Goal: Information Seeking & Learning: Learn about a topic

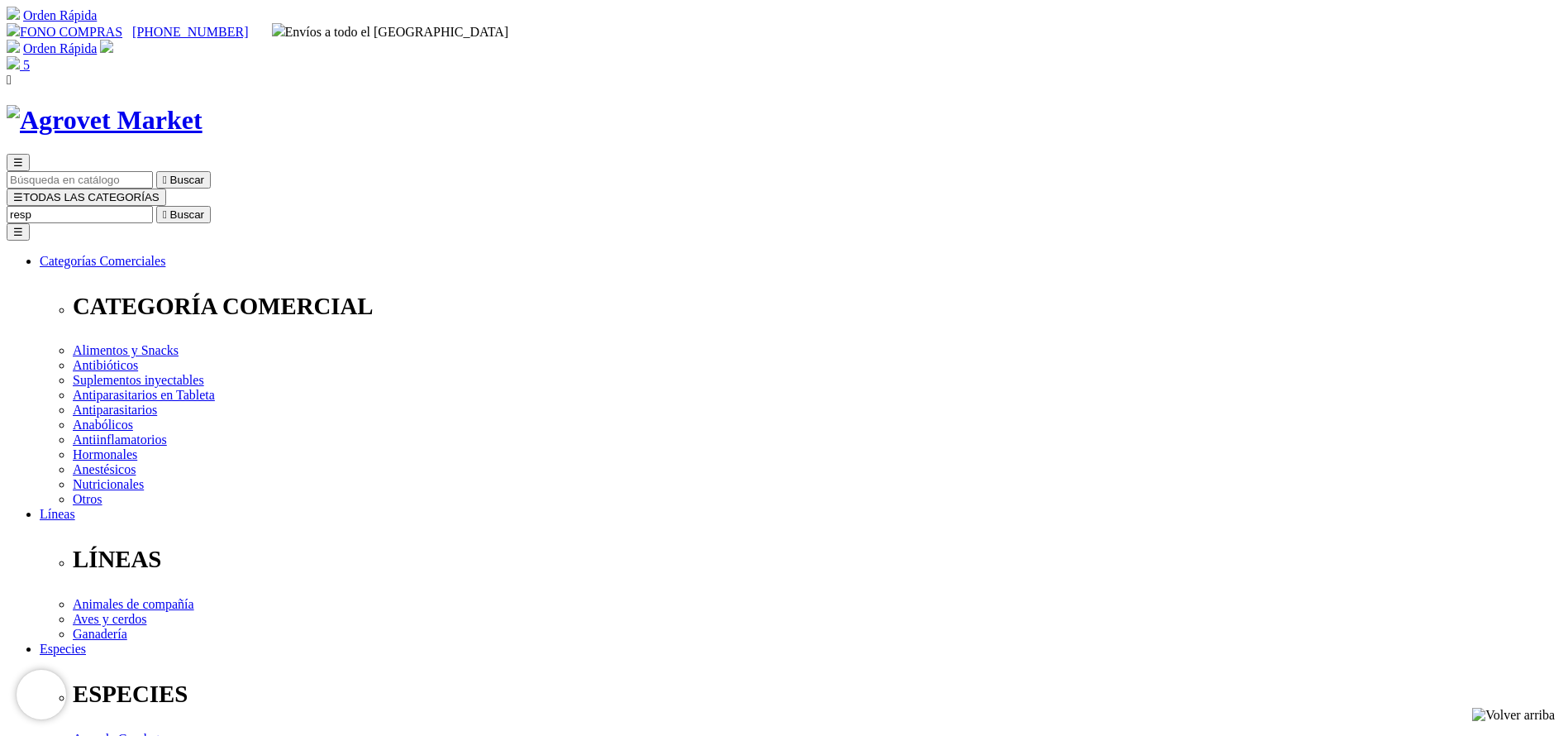
type input "resp"
click at [156, 206] on button " Buscar" at bounding box center [183, 215] width 55 height 18
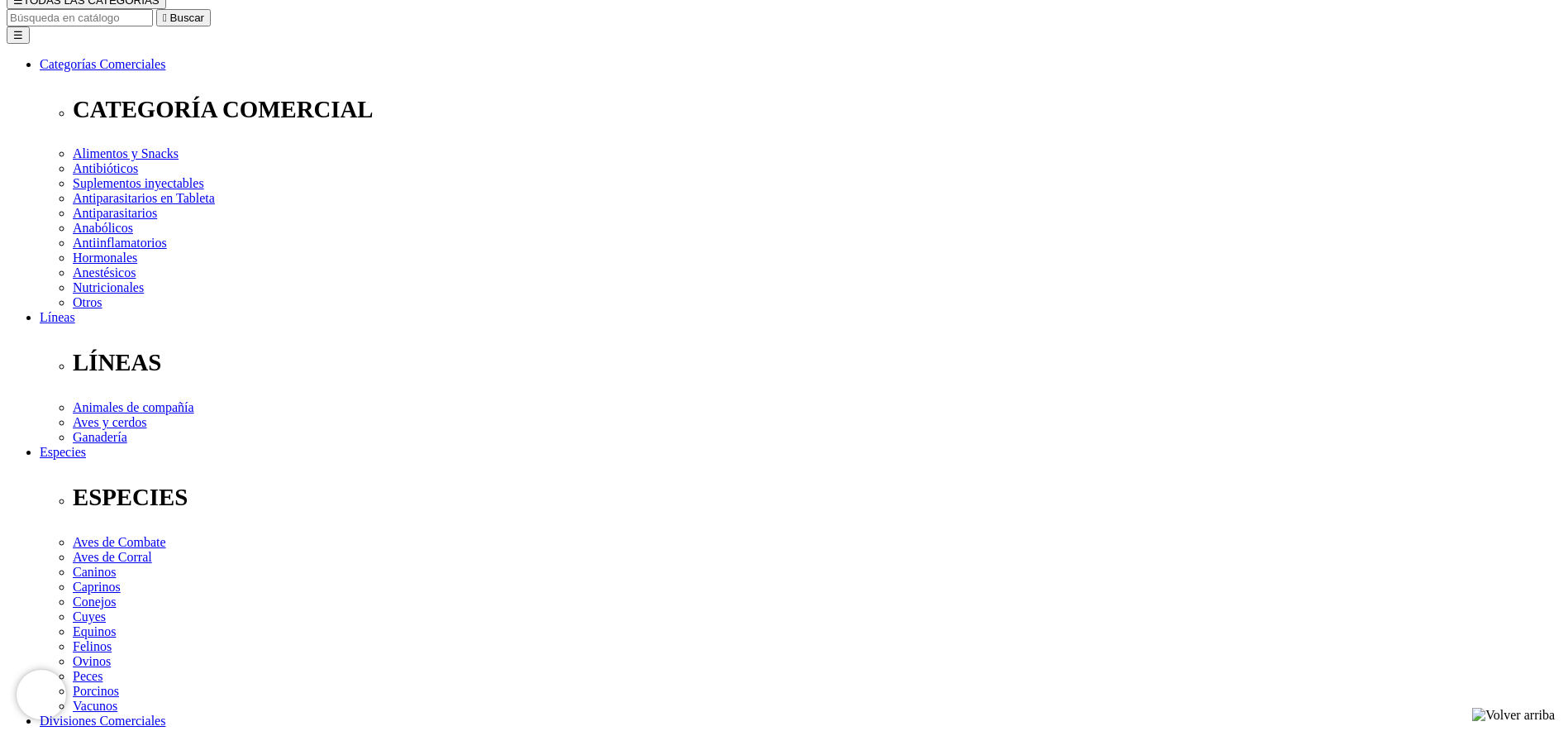
scroll to position [248, 0]
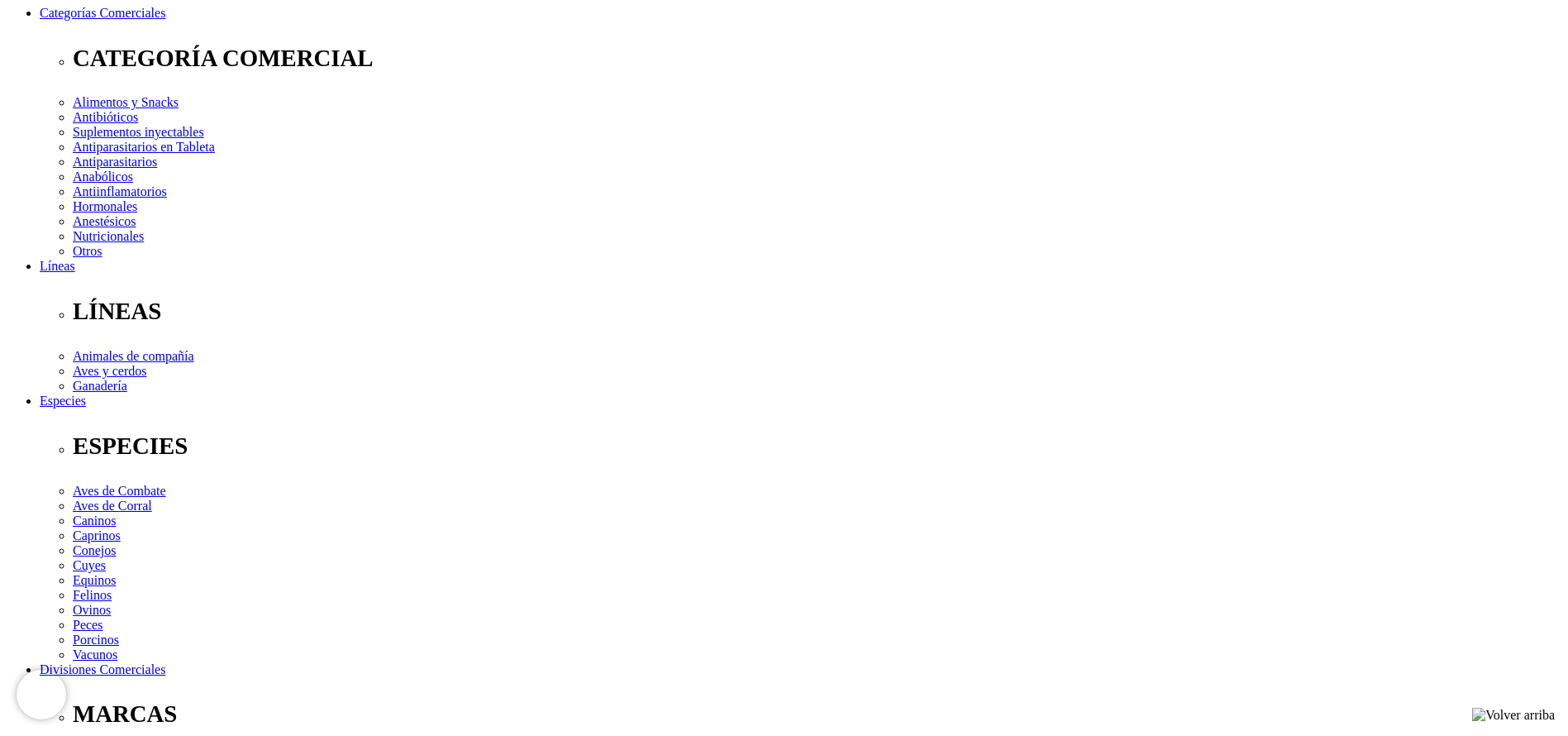
copy div "Para el tratamiento de enfermedades respiratorias producidas por bacterias sens…"
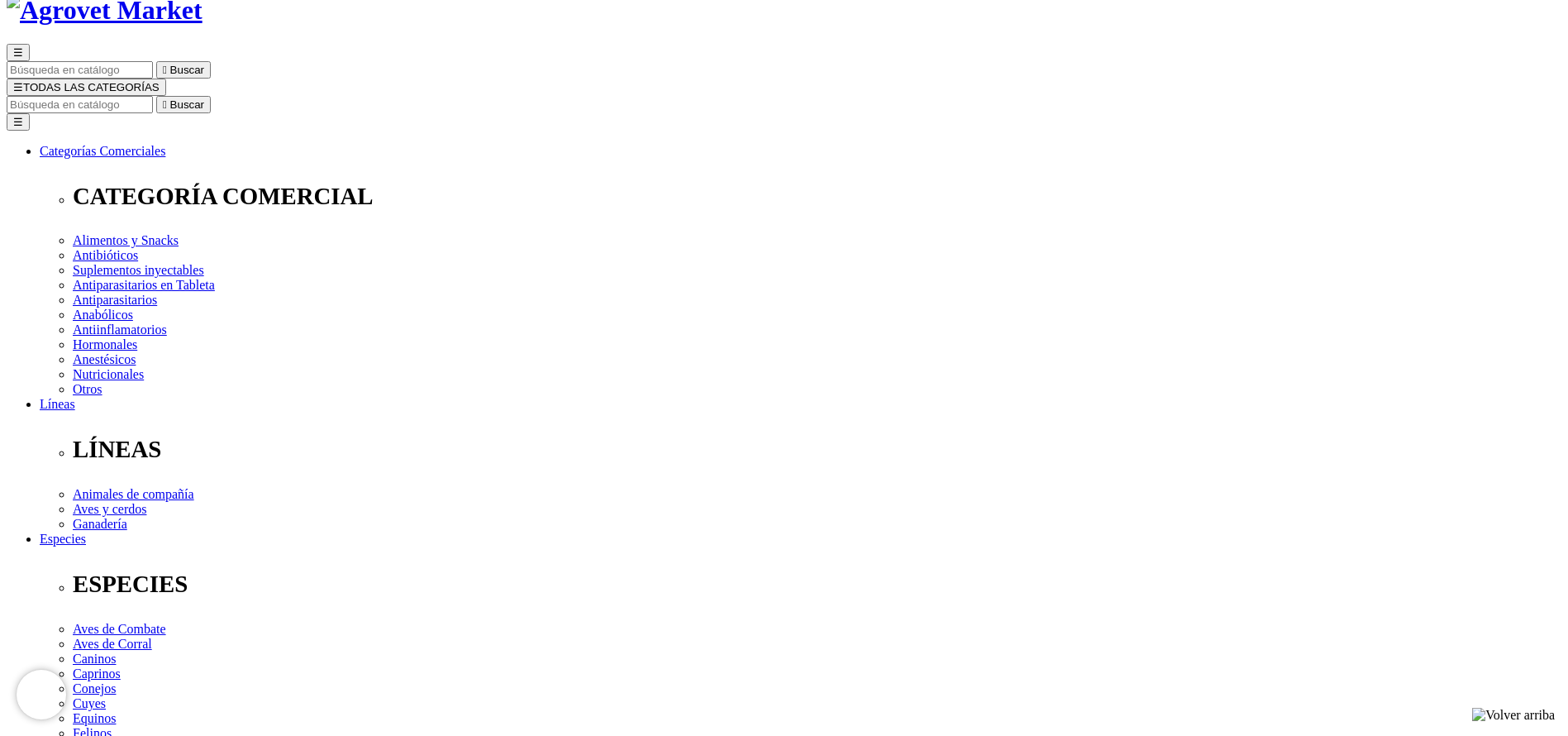
scroll to position [0, 0]
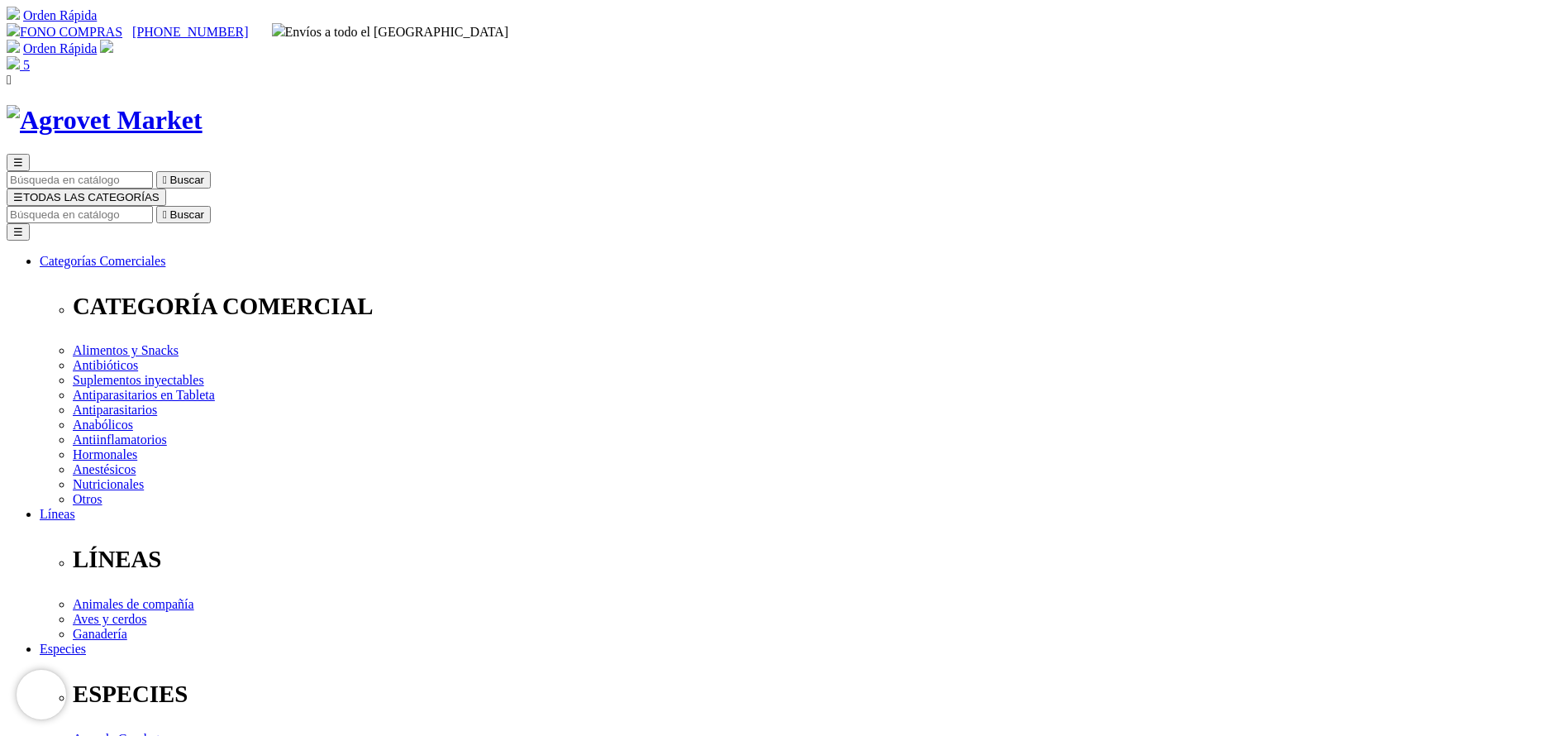
click at [153, 206] on input "Buscar" at bounding box center [80, 215] width 146 height 18
type input "calcio"
click at [156, 206] on button " Buscar" at bounding box center [183, 215] width 55 height 18
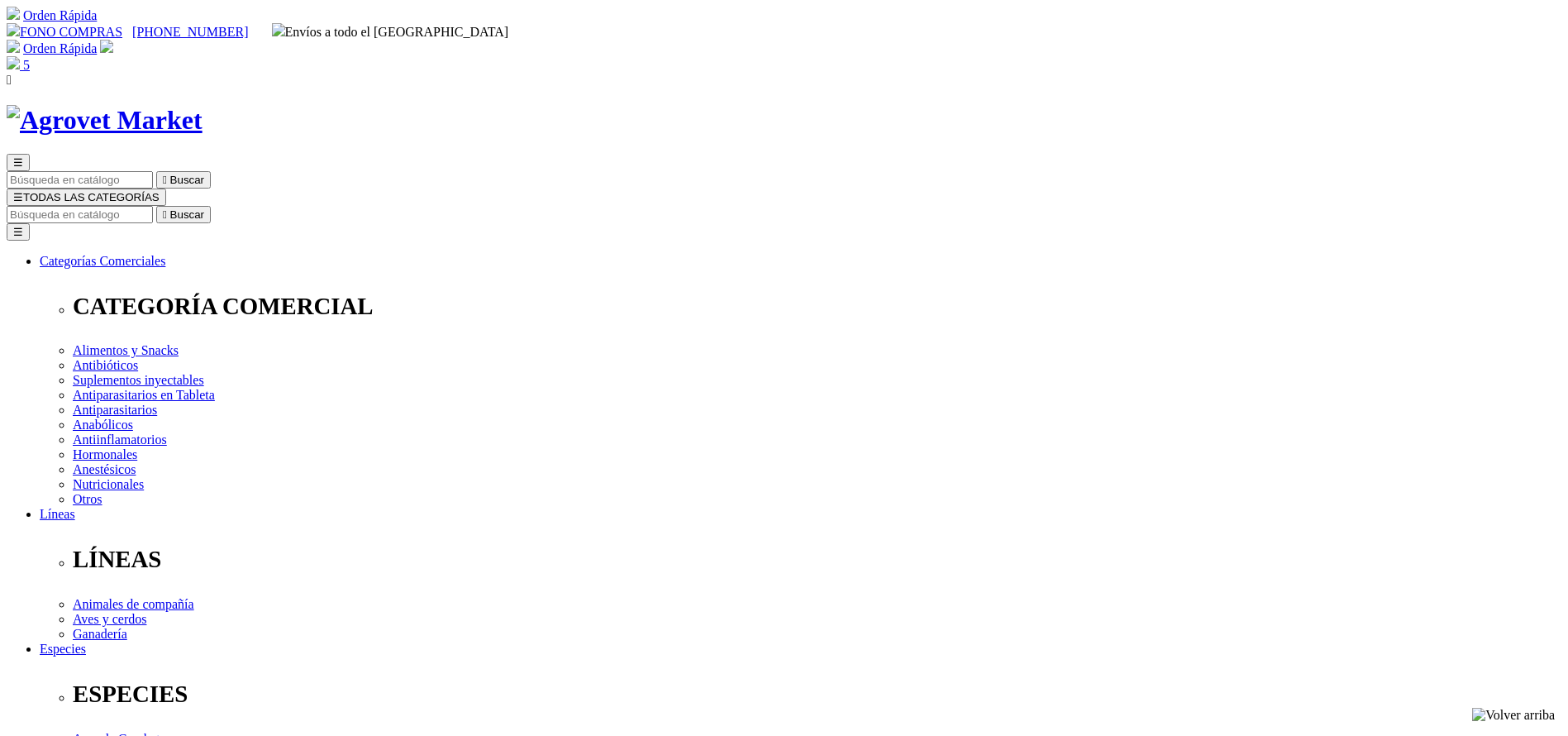
copy div "Calcio para Vacas del [PERSON_NAME]"
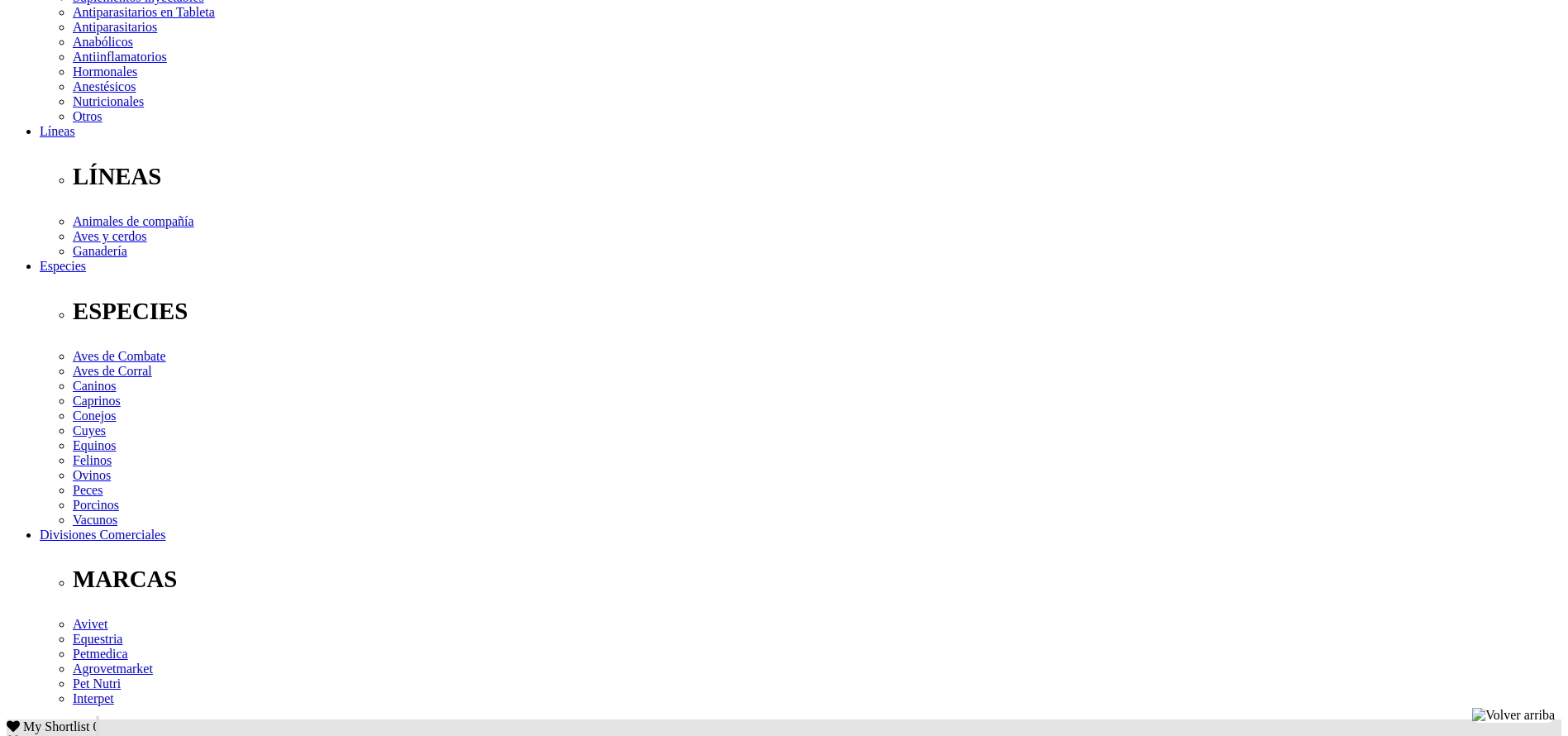
scroll to position [619, 0]
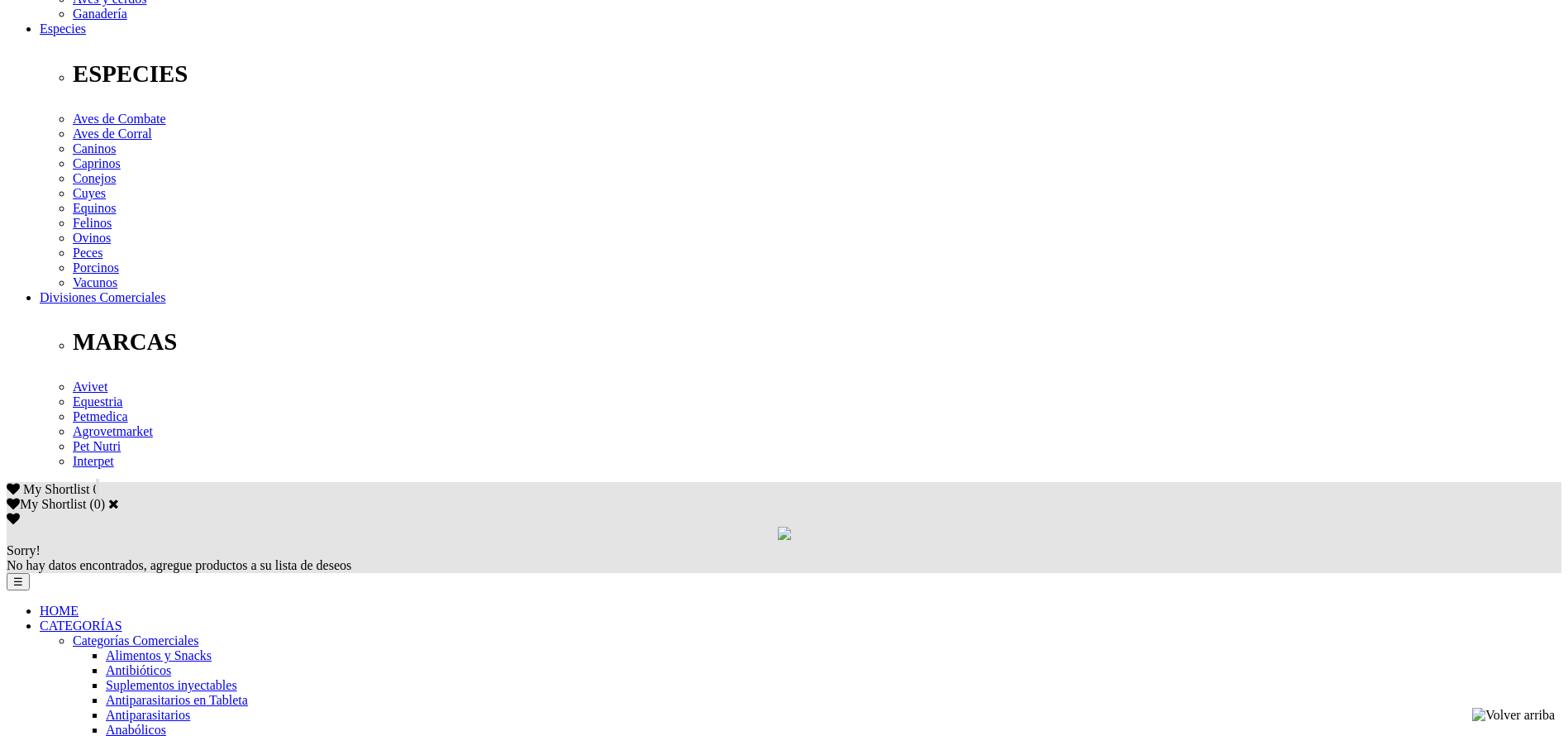
copy div "Lore ip dolorsitam c adipiscinge se do eiusmo te in utlab e do magna al enimadm…"
